Goal: Check status: Check status

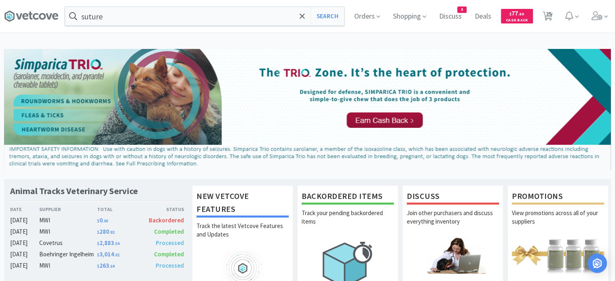
click at [353, 15] on span "Orders" at bounding box center [367, 16] width 32 height 32
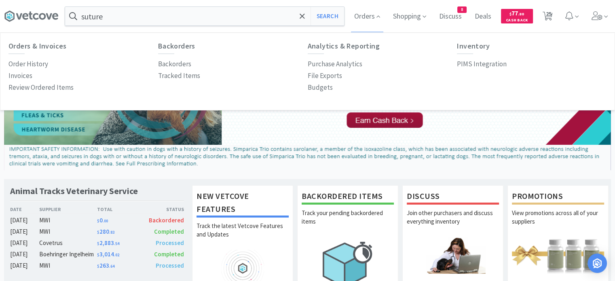
click at [38, 61] on p "Order History" at bounding box center [28, 64] width 40 height 11
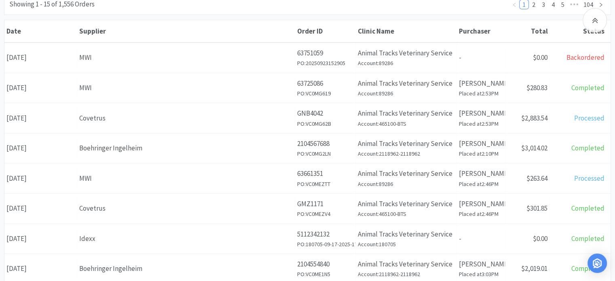
scroll to position [121, 0]
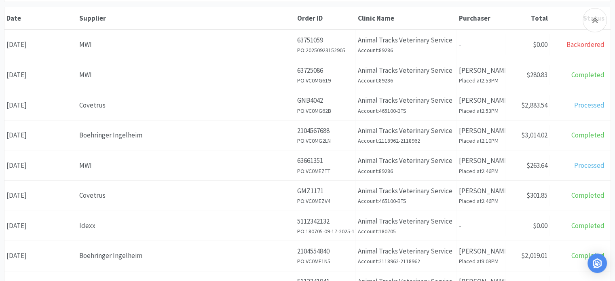
click at [133, 106] on div "Covetrus" at bounding box center [185, 105] width 213 height 11
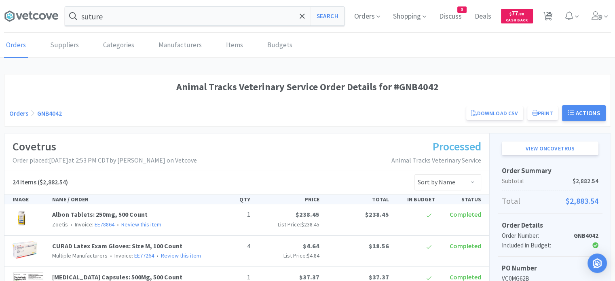
click at [564, 110] on button "Actions" at bounding box center [584, 113] width 44 height 16
click at [568, 111] on icon at bounding box center [570, 113] width 6 height 6
click at [460, 181] on select "Sort by Name Sort by Total Price Sort by Unit Price Sort by Quantity Sort by St…" at bounding box center [447, 182] width 67 height 16
click at [431, 116] on div "Orders GNB4042 Download CSV Print Animal Tracks Veterinary Service Order for Co…" at bounding box center [307, 113] width 596 height 16
click at [537, 113] on button "Print" at bounding box center [542, 113] width 31 height 14
